Goal: Entertainment & Leisure: Consume media (video, audio)

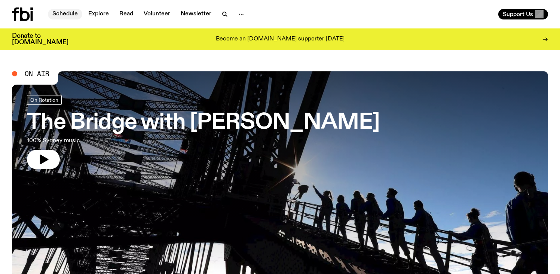
click at [70, 11] on link "Schedule" at bounding box center [65, 14] width 34 height 10
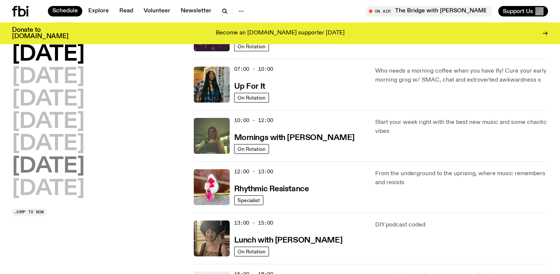
click at [85, 169] on h2 "[DATE]" at bounding box center [48, 166] width 73 height 21
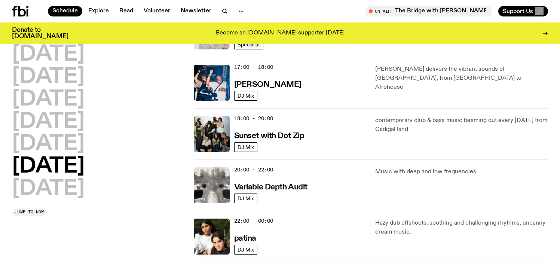
scroll to position [419, 0]
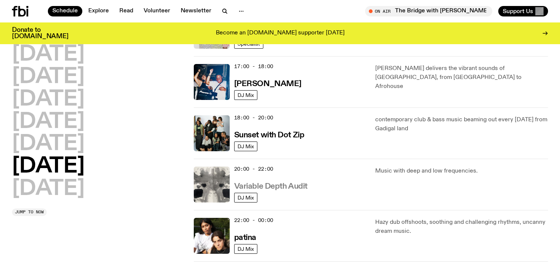
click at [270, 186] on h3 "Variable Depth Audit" at bounding box center [270, 187] width 73 height 8
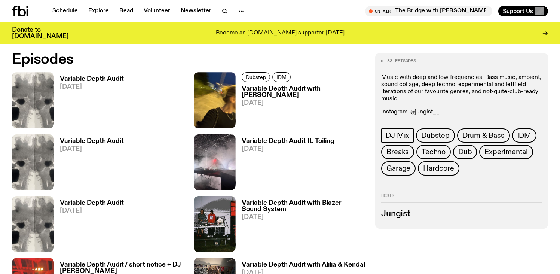
scroll to position [372, 0]
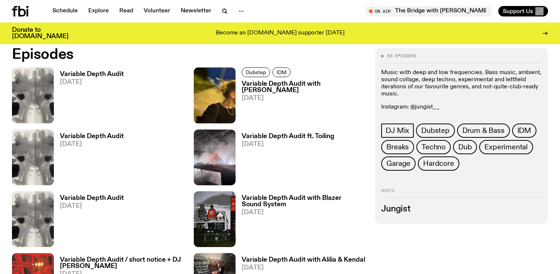
click at [270, 90] on h3 "Variable Depth Audit with [PERSON_NAME]" at bounding box center [304, 87] width 125 height 13
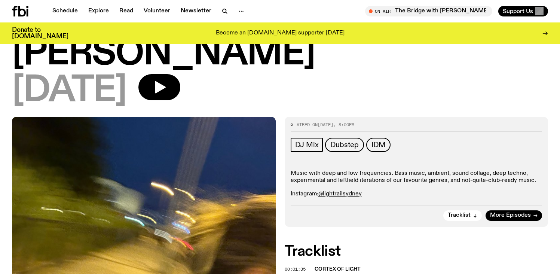
scroll to position [147, 0]
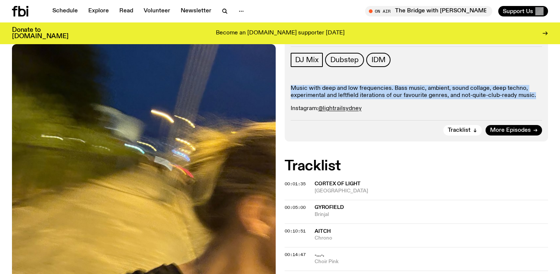
drag, startPoint x: 288, startPoint y: 106, endPoint x: 288, endPoint y: 113, distance: 7.1
click at [288, 111] on div "Aired on [DATE] 8:00pm DJ Mix Dubstep IDM Music with deep and low frequencies. …" at bounding box center [417, 86] width 264 height 110
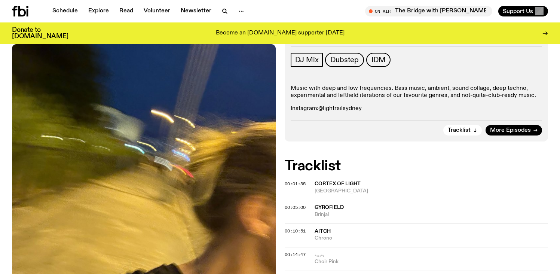
click at [288, 113] on div "Aired on [DATE] 8:00pm DJ Mix Dubstep IDM Music with deep and low frequencies. …" at bounding box center [417, 86] width 264 height 110
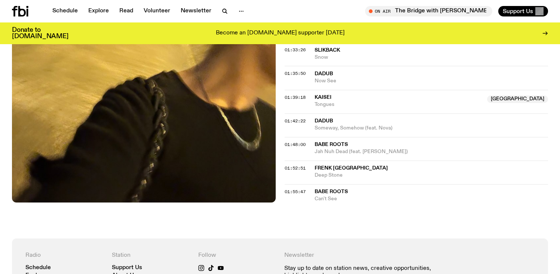
scroll to position [897, 0]
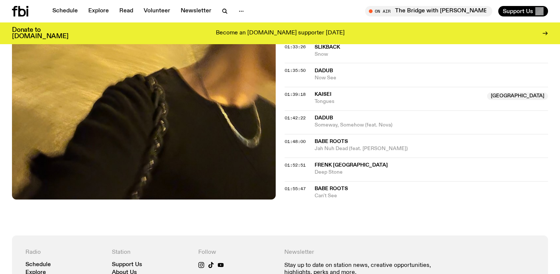
drag, startPoint x: 278, startPoint y: 80, endPoint x: 282, endPoint y: 212, distance: 132.1
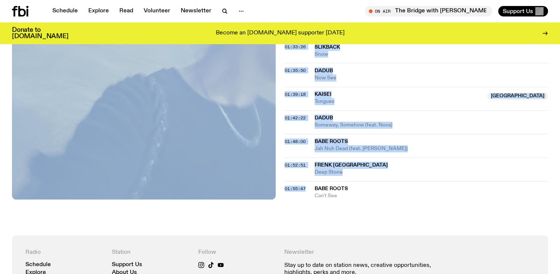
drag, startPoint x: 316, startPoint y: 216, endPoint x: 264, endPoint y: 102, distance: 124.4
click at [264, 102] on img at bounding box center [144, 23] width 264 height 351
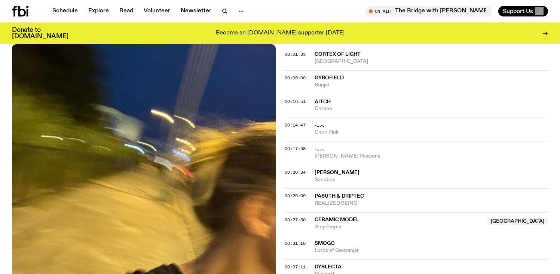
scroll to position [135, 0]
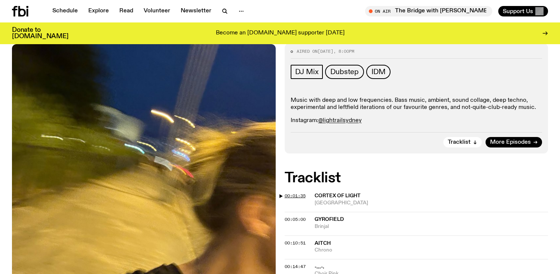
click at [297, 193] on span "00:01:35" at bounding box center [295, 196] width 21 height 6
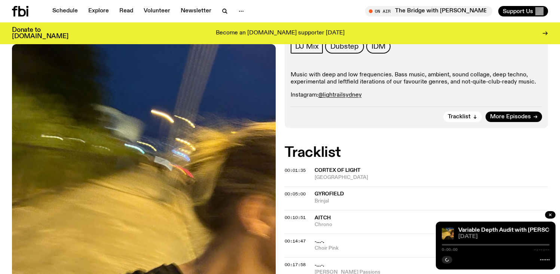
scroll to position [202, 0]
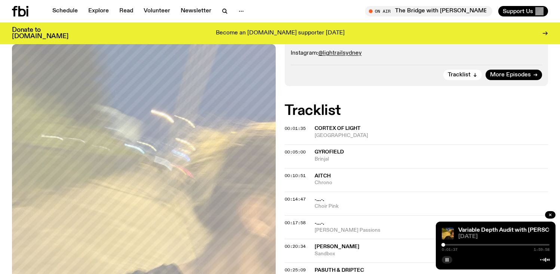
click at [446, 258] on rect "button" at bounding box center [446, 260] width 1 height 4
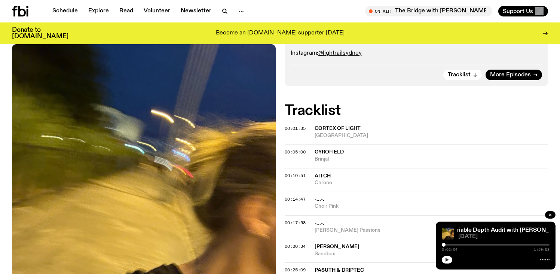
drag, startPoint x: 444, startPoint y: 244, endPoint x: 437, endPoint y: 246, distance: 6.5
click at [437, 245] on div "Variable Depth Audit with [PERSON_NAME] Variable Depth Audit with [PERSON_NAME]…" at bounding box center [496, 245] width 120 height 48
click at [448, 260] on icon "button" at bounding box center [447, 260] width 3 height 4
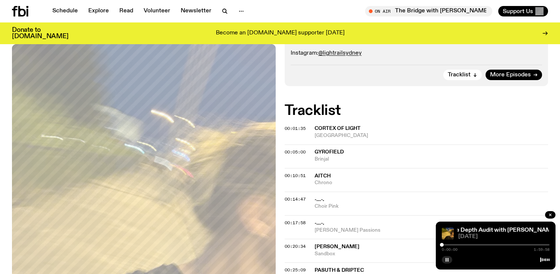
click at [443, 244] on div at bounding box center [442, 245] width 4 height 4
click at [444, 244] on div at bounding box center [443, 245] width 4 height 4
click at [406, 75] on div "Tracklist More Episodes" at bounding box center [417, 72] width 252 height 15
click at [445, 245] on div at bounding box center [445, 245] width 4 height 4
click at [446, 244] on div at bounding box center [446, 245] width 4 height 4
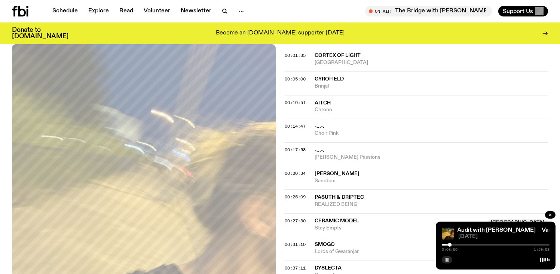
scroll to position [279, 0]
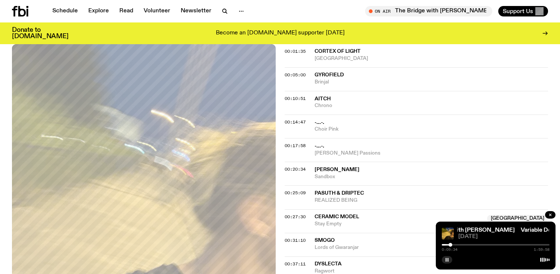
click at [450, 245] on div at bounding box center [451, 245] width 4 height 4
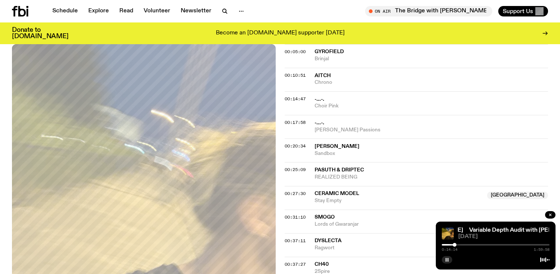
scroll to position [307, 0]
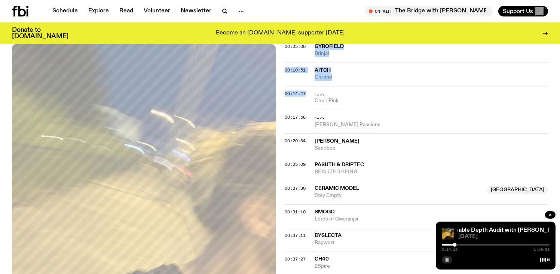
drag, startPoint x: 281, startPoint y: 61, endPoint x: 282, endPoint y: 107, distance: 46.0
drag, startPoint x: 280, startPoint y: 99, endPoint x: 280, endPoint y: 65, distance: 33.7
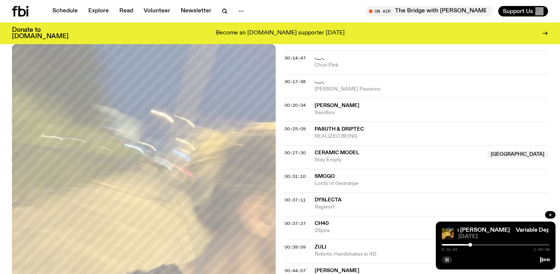
scroll to position [351, 0]
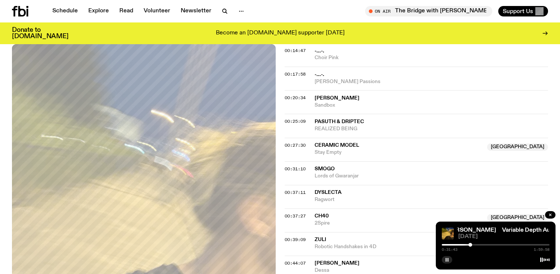
click at [444, 261] on button "button" at bounding box center [447, 259] width 10 height 7
